Goal: Transaction & Acquisition: Purchase product/service

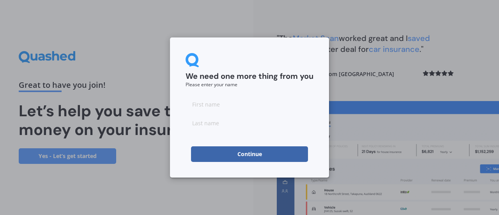
click at [234, 109] on input at bounding box center [250, 104] width 128 height 16
type input "Mark"
type input "[PERSON_NAME]"
click at [235, 154] on button "Continue" at bounding box center [249, 154] width 117 height 16
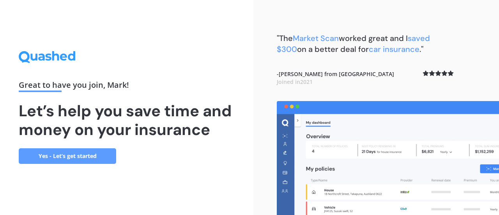
click at [99, 156] on link "Yes - Let’s get started" at bounding box center [67, 156] width 97 height 16
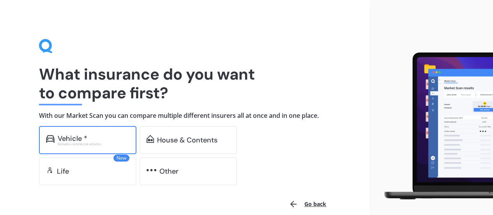
click at [114, 138] on div "Vehicle *" at bounding box center [94, 138] width 72 height 8
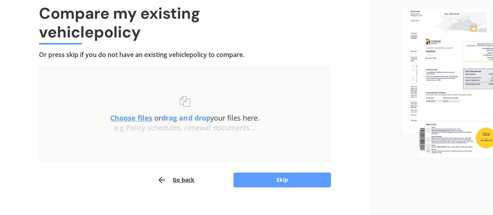
scroll to position [53, 0]
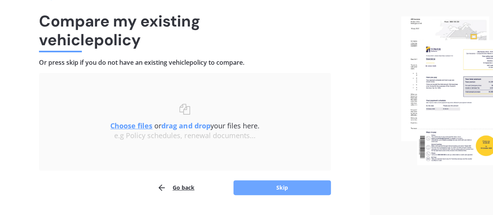
click at [250, 189] on button "Skip" at bounding box center [281, 187] width 97 height 15
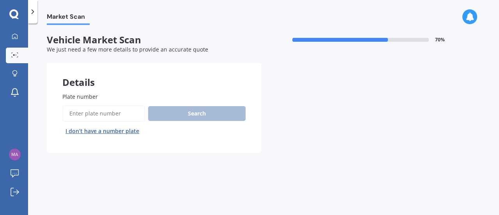
click at [119, 111] on input "Plate number" at bounding box center [103, 113] width 83 height 16
paste input "QGQ295"
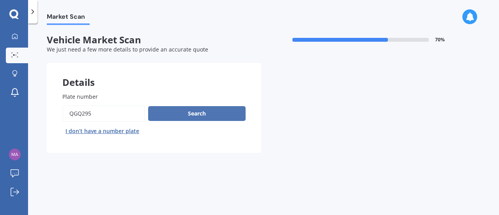
type input "QGQ295"
click at [194, 110] on button "Search" at bounding box center [196, 113] width 97 height 15
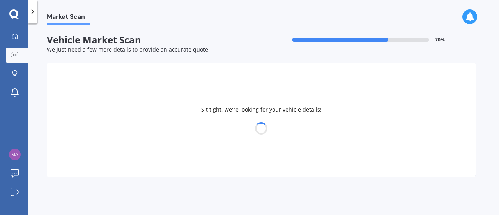
select select "TOYOTA"
select select "YARIS"
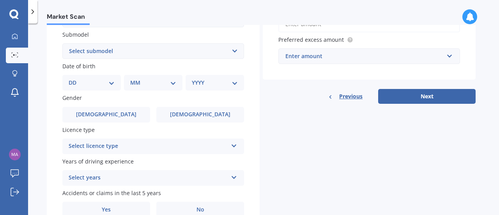
scroll to position [206, 0]
drag, startPoint x: 99, startPoint y: 68, endPoint x: 110, endPoint y: 85, distance: 19.9
click at [110, 85] on div "Date of birth DD 01 02 03 04 05 06 07 08 09 10 11 12 13 14 15 16 17 18 19 20 21…" at bounding box center [153, 76] width 182 height 28
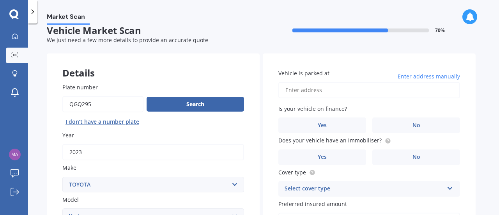
scroll to position [9, 0]
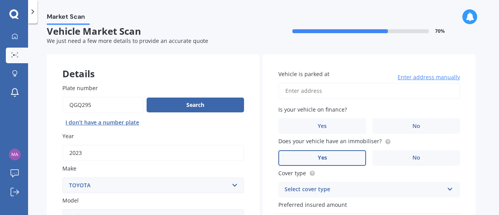
click at [336, 159] on label "Yes" at bounding box center [322, 158] width 88 height 16
click at [0, 0] on input "Yes" at bounding box center [0, 0] width 0 height 0
click at [400, 121] on label "No" at bounding box center [416, 126] width 88 height 16
click at [0, 0] on input "No" at bounding box center [0, 0] width 0 height 0
click at [334, 188] on div "Select cover type" at bounding box center [363, 189] width 159 height 9
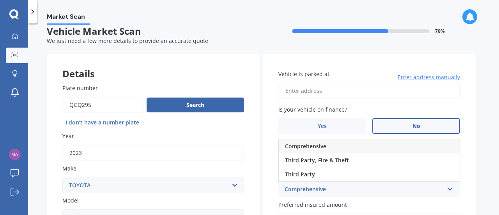
click at [342, 150] on div "Comprehensive" at bounding box center [369, 146] width 181 height 14
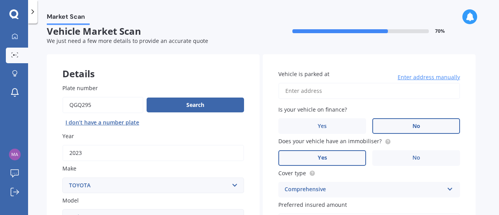
click at [348, 87] on input "Vehicle is parked at" at bounding box center [369, 91] width 182 height 16
type input "[STREET_ADDRESS][PERSON_NAME]"
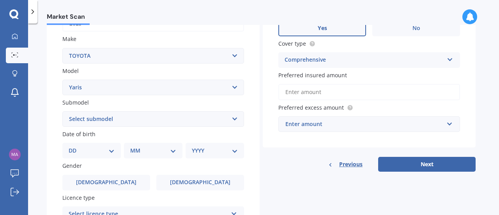
scroll to position [170, 0]
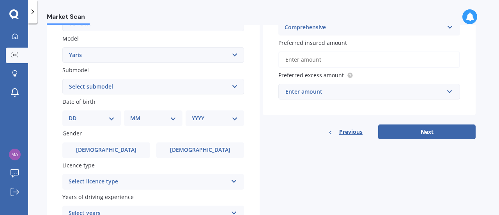
click at [88, 120] on select "DD 01 02 03 04 05 06 07 08 09 10 11 12 13 14 15 16 17 18 19 20 21 22 23 24 25 2…" at bounding box center [92, 118] width 46 height 9
select select "12"
click at [75, 115] on select "DD 01 02 03 04 05 06 07 08 09 10 11 12 13 14 15 16 17 18 19 20 21 22 23 24 25 2…" at bounding box center [92, 118] width 46 height 9
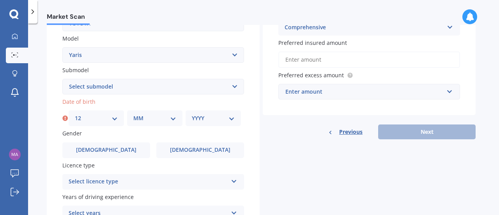
click at [141, 122] on select "MM 01 02 03 04 05 06 07 08 09 10 11 12" at bounding box center [154, 118] width 43 height 9
select select "10"
click at [133, 115] on select "MM 01 02 03 04 05 06 07 08 09 10 11 12" at bounding box center [154, 118] width 43 height 9
click at [207, 127] on div "Plate number Search I don’t have a number plate Year [DATE] Make Select make AC…" at bounding box center [153, 87] width 213 height 362
click at [222, 117] on select "YYYY 2025 2024 2023 2022 2021 2020 2019 2018 2017 2016 2015 2014 2013 2012 2011…" at bounding box center [213, 118] width 43 height 9
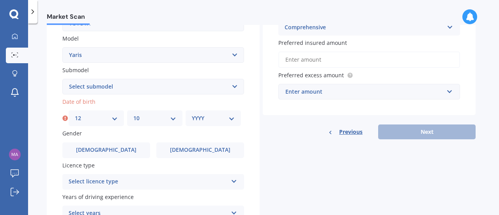
select select "1982"
click at [192, 115] on select "YYYY 2025 2024 2023 2022 2021 2020 2019 2018 2017 2016 2015 2014 2013 2012 2011…" at bounding box center [213, 118] width 43 height 9
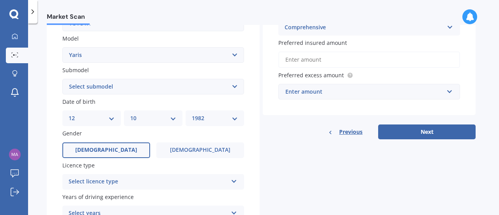
click at [120, 146] on label "[DEMOGRAPHIC_DATA]" at bounding box center [106, 150] width 88 height 16
click at [0, 0] on input "[DEMOGRAPHIC_DATA]" at bounding box center [0, 0] width 0 height 0
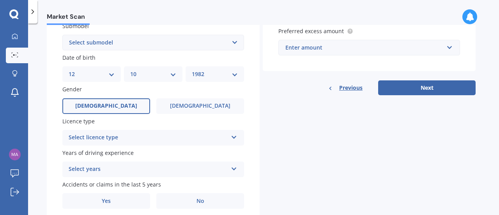
scroll to position [215, 0]
click at [124, 134] on div "Select licence type" at bounding box center [148, 137] width 159 height 9
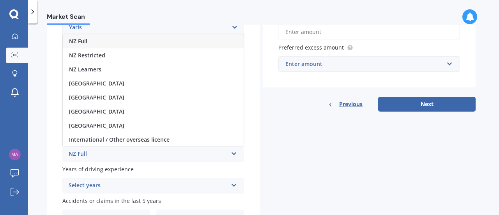
scroll to position [198, 0]
click at [136, 45] on div "NZ Full" at bounding box center [153, 42] width 181 height 14
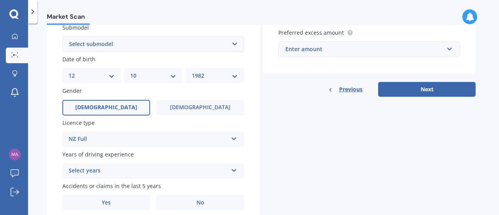
scroll to position [213, 0]
click at [126, 166] on div "Select years 5 or more years 4 years 3 years 2 years 1 year" at bounding box center [153, 171] width 182 height 16
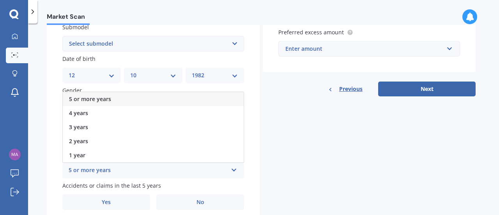
click at [150, 100] on div "5 or more years" at bounding box center [153, 99] width 181 height 14
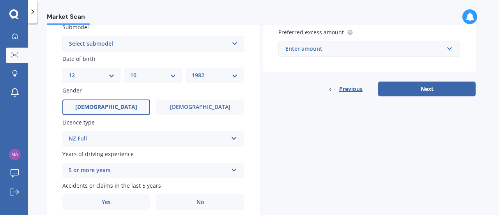
scroll to position [245, 0]
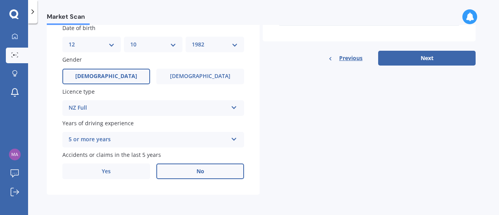
click at [191, 171] on label "No" at bounding box center [200, 171] width 88 height 16
click at [0, 0] on input "No" at bounding box center [0, 0] width 0 height 0
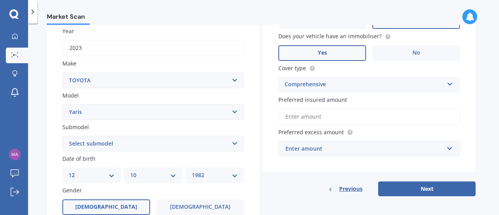
scroll to position [110, 0]
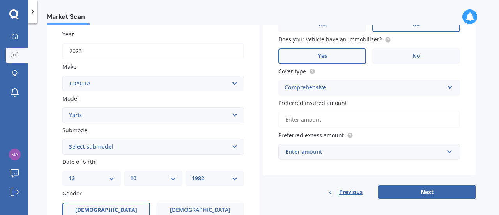
click at [295, 155] on div "Enter amount" at bounding box center [364, 151] width 158 height 9
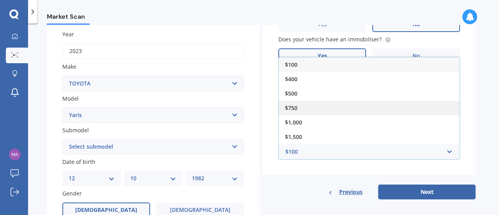
click at [304, 110] on div "$750" at bounding box center [369, 108] width 181 height 14
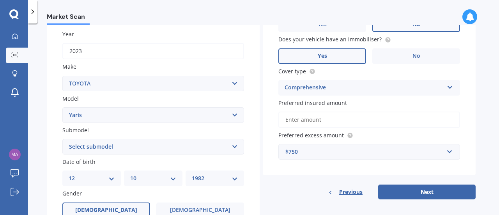
click at [295, 183] on div "Vehicle is parked at [STREET_ADDRESS][PERSON_NAME] Enter address manually Is yo…" at bounding box center [369, 75] width 213 height 247
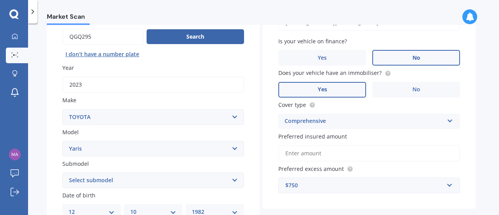
scroll to position [76, 0]
click at [313, 151] on input "Preferred insured amount" at bounding box center [369, 153] width 182 height 16
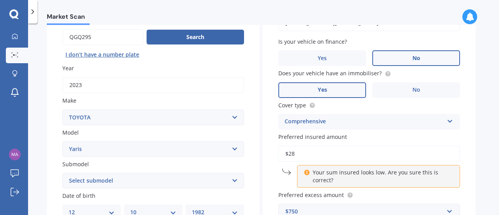
type input "$2"
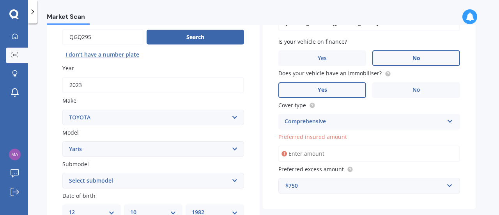
click at [473, 138] on div "Vehicle is parked at [STREET_ADDRESS][PERSON_NAME] Enter address manually Is yo…" at bounding box center [369, 97] width 213 height 223
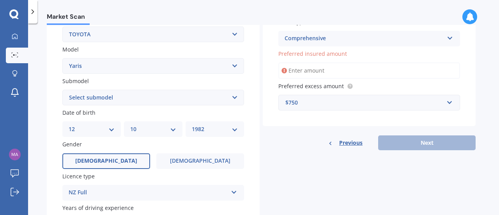
scroll to position [159, 0]
click at [334, 77] on input "Preferred insured amount" at bounding box center [369, 71] width 182 height 16
click at [270, 64] on div "Vehicle is parked at [STREET_ADDRESS][PERSON_NAME] Enter address manually Is yo…" at bounding box center [369, 15] width 213 height 223
click at [295, 70] on input "Preferred insured amount" at bounding box center [369, 71] width 182 height 16
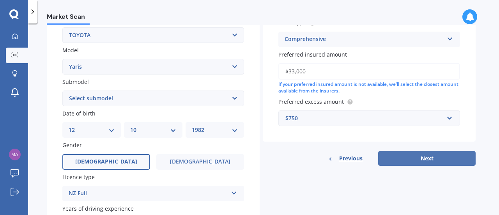
type input "$33,000"
click at [417, 162] on button "Next" at bounding box center [426, 158] width 97 height 15
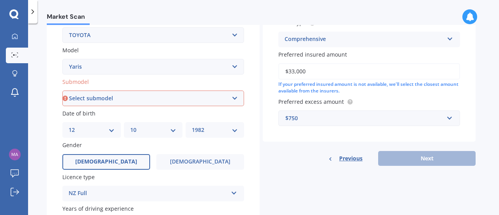
click at [149, 94] on select "Select submodel (All other) Cross 1.5 GR petrol turbo GX auto GX manual Hybrid …" at bounding box center [153, 98] width 182 height 16
click at [187, 92] on select "Select submodel (All other) Cross 1.5 GR petrol turbo GX auto GX manual Hybrid …" at bounding box center [153, 98] width 182 height 16
select select "HYBRID"
click at [62, 91] on select "Select submodel (All other) Cross 1.5 GR petrol turbo GX auto GX manual Hybrid …" at bounding box center [153, 98] width 182 height 16
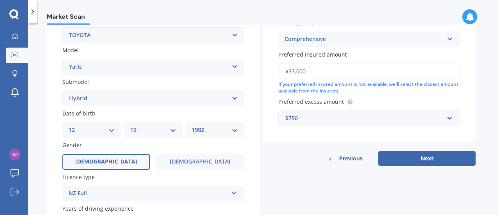
click at [262, 149] on div "Details Plate number Search I don’t have a number plate Year [DATE] Make Select…" at bounding box center [261, 92] width 429 height 376
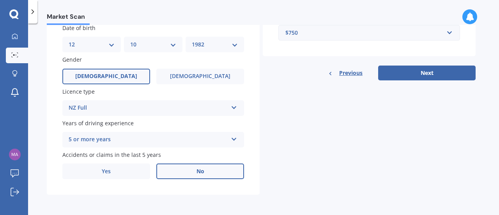
scroll to position [218, 0]
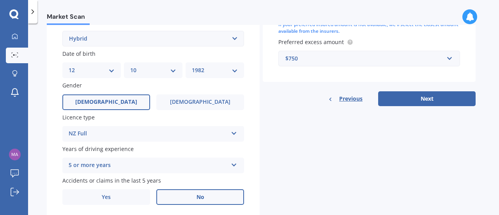
click at [426, 98] on button "Next" at bounding box center [426, 98] width 97 height 15
select select "12"
select select "10"
select select "1982"
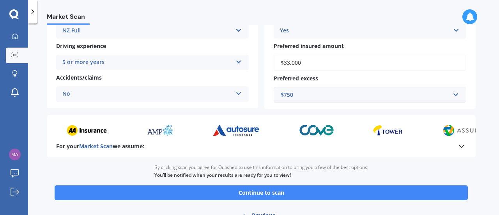
scroll to position [161, 0]
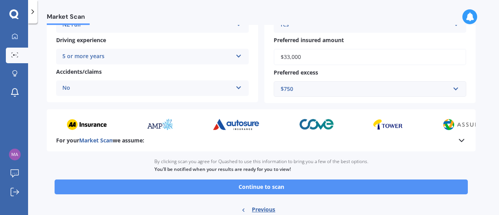
click at [320, 190] on button "Continue to scan" at bounding box center [261, 186] width 413 height 15
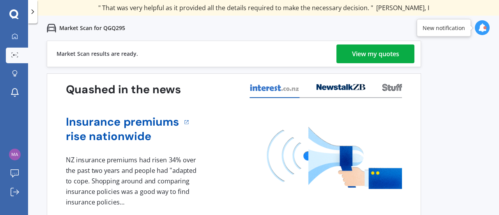
click at [364, 55] on div "View my quotes" at bounding box center [375, 53] width 47 height 19
